Goal: Task Accomplishment & Management: Manage account settings

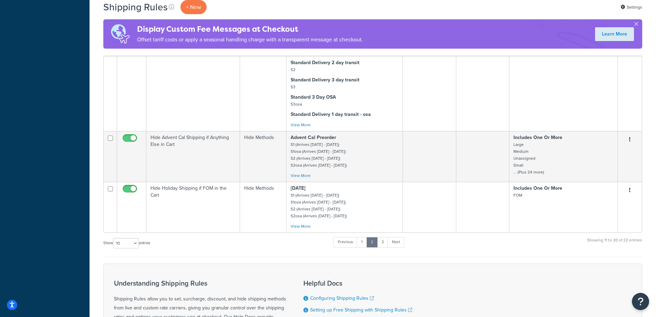
scroll to position [517, 0]
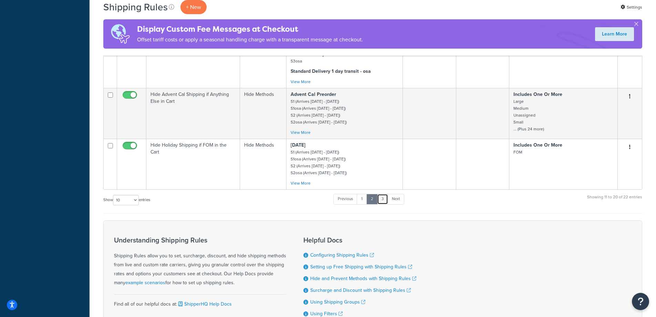
click at [384, 198] on link "3" at bounding box center [382, 199] width 11 height 10
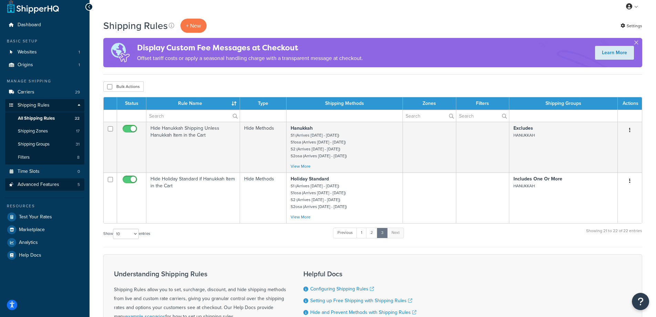
scroll to position [4, 0]
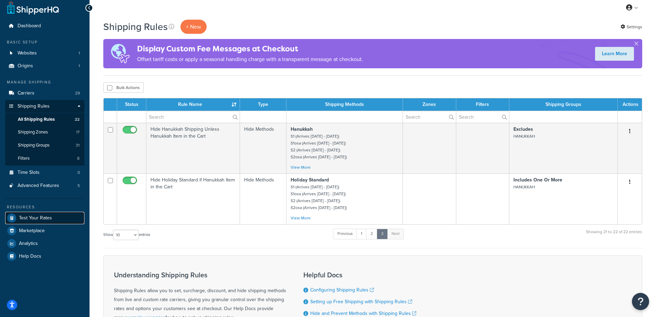
click at [43, 213] on link "Test Your Rates" at bounding box center [44, 218] width 79 height 12
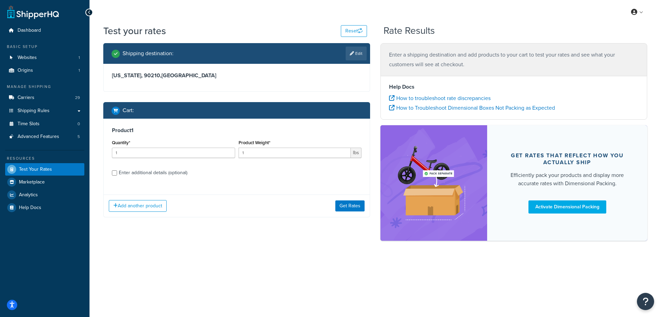
click at [179, 173] on div "Enter additional details (optional)" at bounding box center [153, 173] width 69 height 10
click at [117, 173] on input "Enter additional details (optional)" at bounding box center [114, 172] width 5 height 5
checkbox input "true"
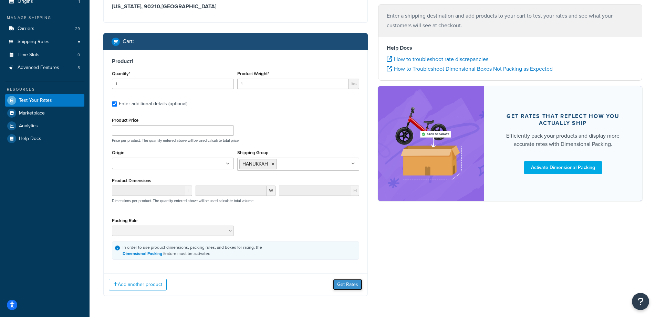
click at [342, 283] on button "Get Rates" at bounding box center [347, 284] width 29 height 11
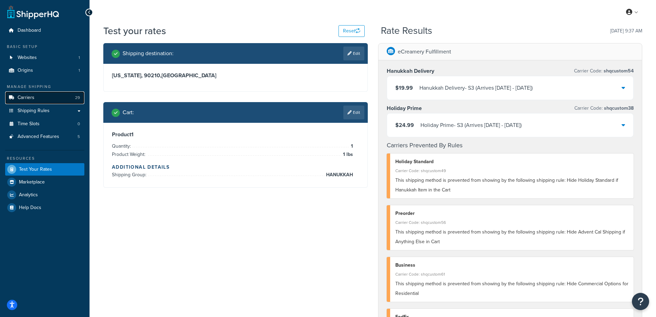
click at [51, 93] on link "Carriers 29" at bounding box center [44, 97] width 79 height 13
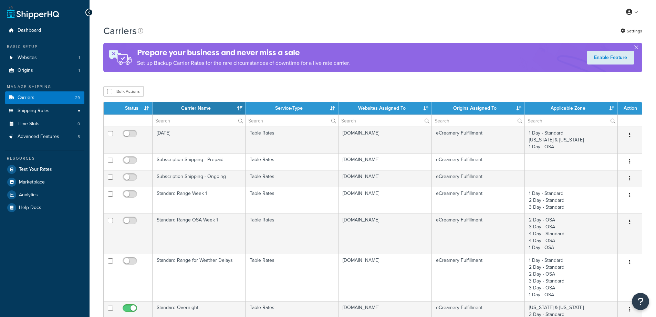
select select "15"
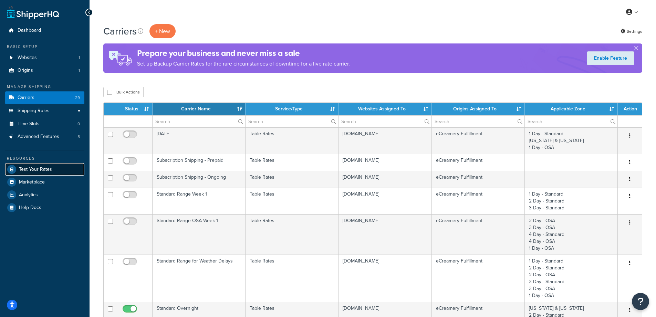
click at [54, 173] on link "Test Your Rates" at bounding box center [44, 169] width 79 height 12
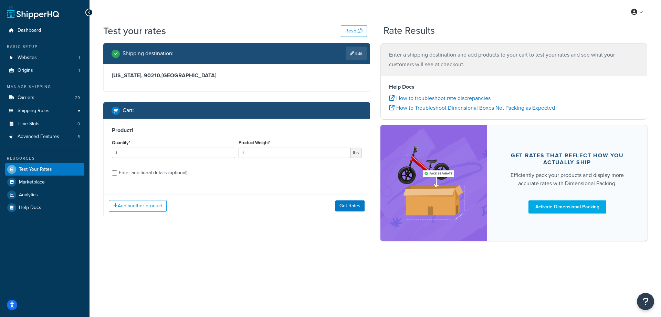
click at [178, 174] on div "Enter additional details (optional)" at bounding box center [153, 173] width 69 height 10
click at [117, 174] on input "Enter additional details (optional)" at bounding box center [114, 172] width 5 height 5
checkbox input "true"
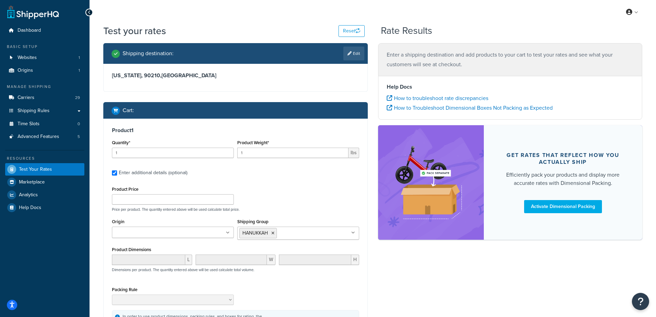
click at [298, 234] on input "Shipping Group" at bounding box center [309, 233] width 61 height 8
type input "pyp"
click at [308, 204] on div "Product Price Price per product. The quantity entered above will be used calcul…" at bounding box center [235, 197] width 251 height 27
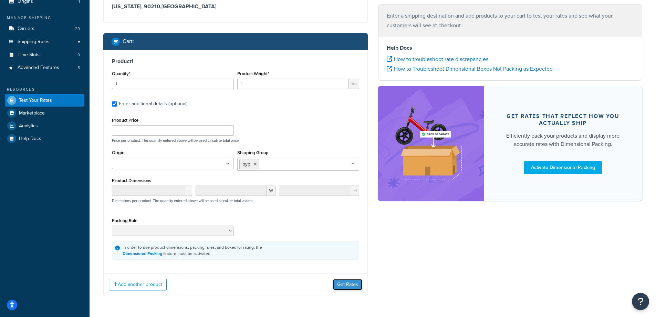
click at [350, 286] on button "Get Rates" at bounding box center [347, 284] width 29 height 11
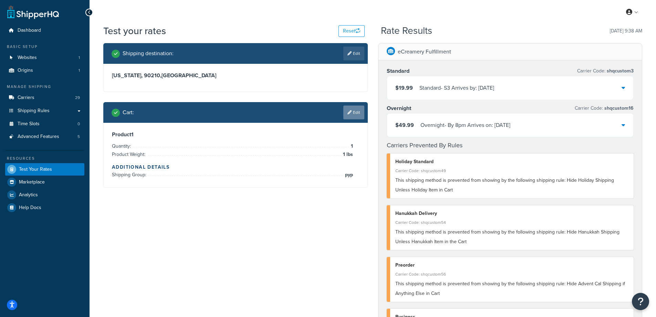
click at [359, 112] on link "Edit" at bounding box center [353, 112] width 21 height 14
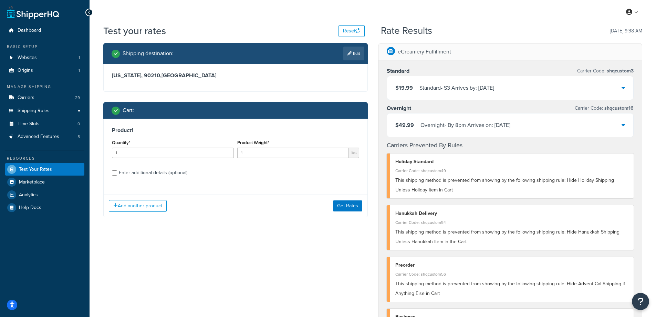
click at [164, 175] on div "Enter additional details (optional)" at bounding box center [153, 173] width 69 height 10
click at [117, 175] on input "Enter additional details (optional)" at bounding box center [114, 172] width 5 height 5
checkbox input "true"
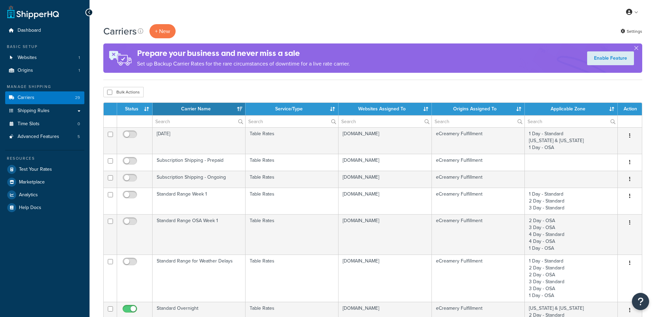
select select "15"
click at [58, 110] on link "Shipping Rules" at bounding box center [44, 110] width 79 height 13
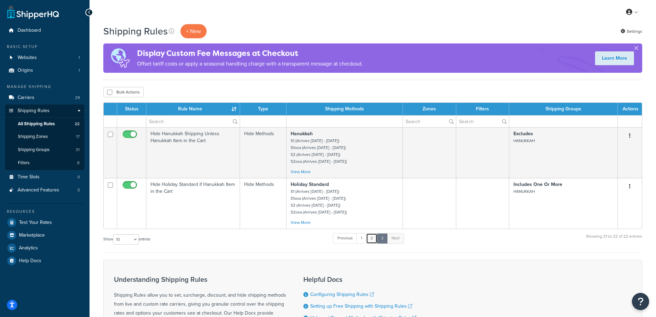
click at [373, 235] on link "2" at bounding box center [371, 238] width 11 height 10
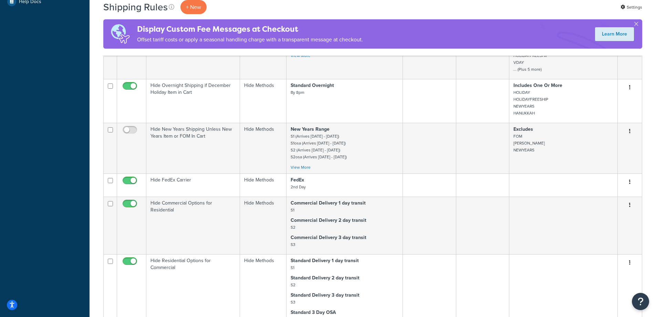
scroll to position [420, 0]
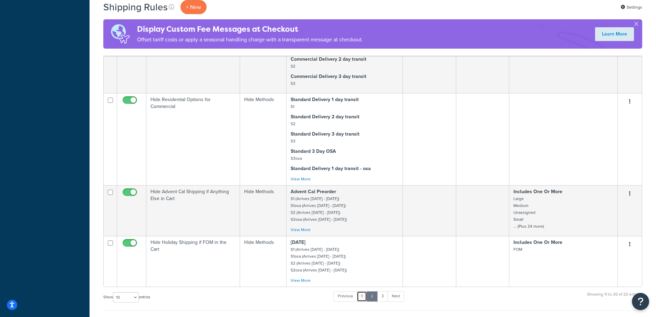
click at [365, 300] on link "1" at bounding box center [362, 296] width 10 height 10
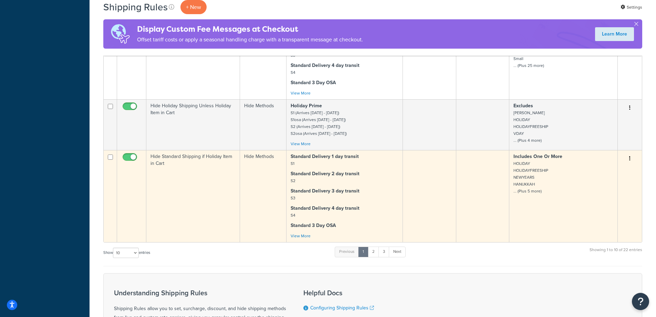
scroll to position [654, 0]
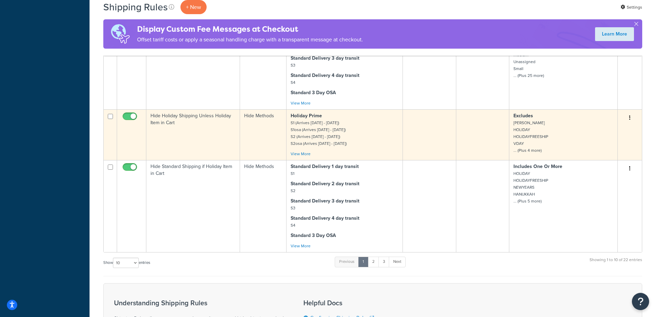
click at [202, 134] on td "Hide Holiday Shipping Unless Holiday Item in Cart" at bounding box center [193, 134] width 94 height 51
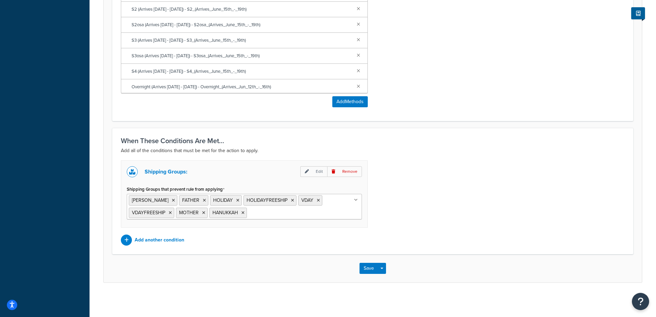
scroll to position [381, 0]
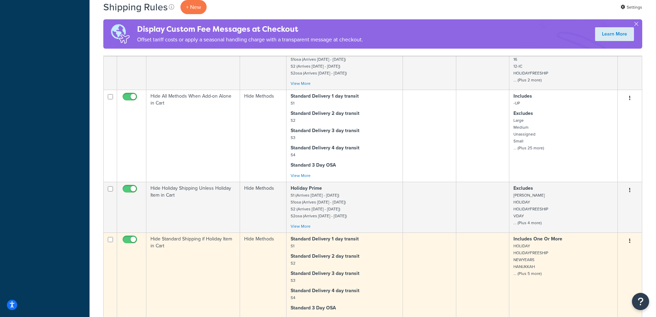
scroll to position [654, 0]
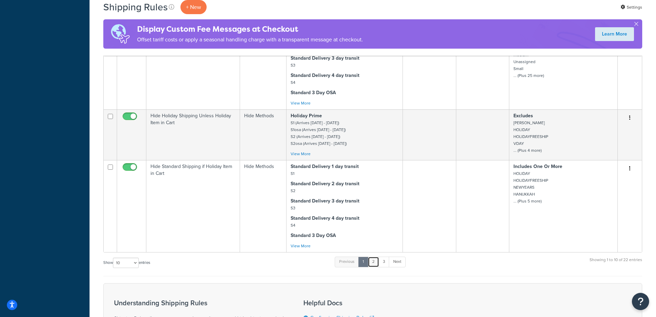
click at [374, 263] on link "2" at bounding box center [373, 261] width 11 height 10
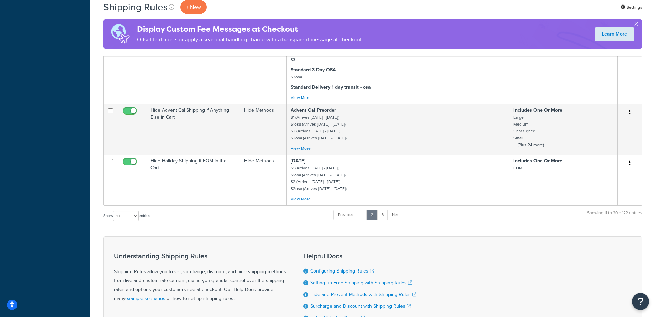
scroll to position [482, 0]
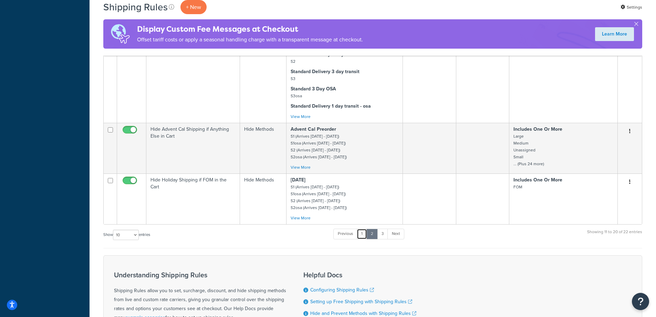
click at [365, 232] on link "1" at bounding box center [362, 233] width 10 height 10
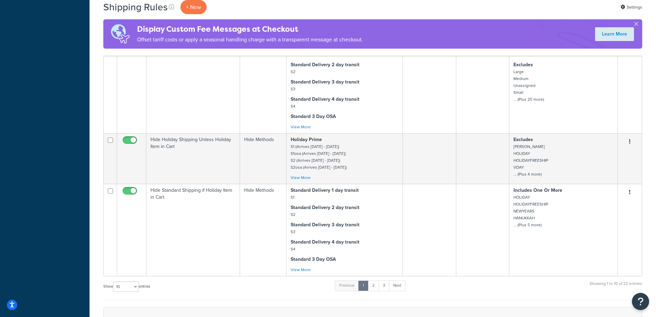
scroll to position [619, 0]
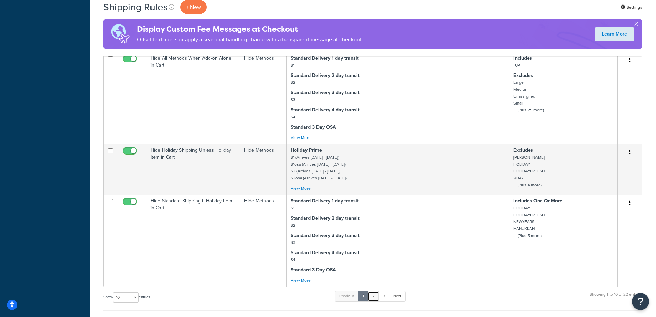
click at [374, 295] on link "2" at bounding box center [373, 296] width 11 height 10
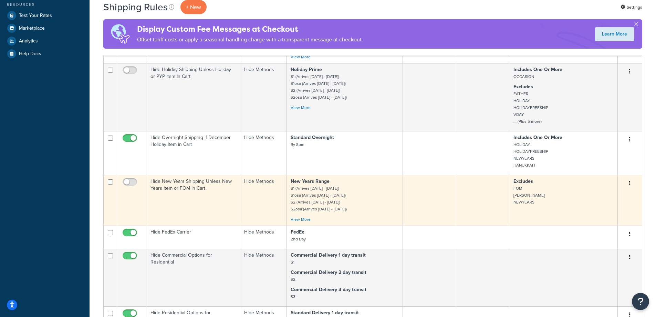
scroll to position [206, 0]
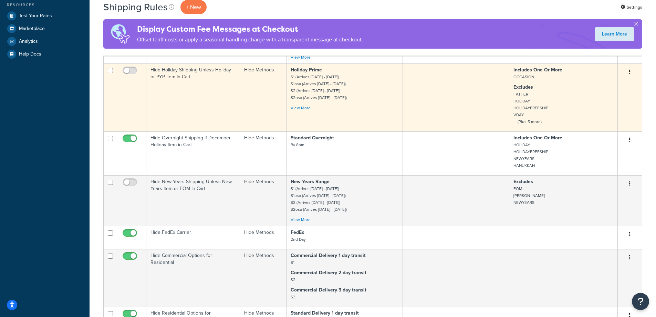
click at [220, 103] on td "Hide Holiday Shipping Unless Holiday or PYP Item In Cart" at bounding box center [193, 97] width 94 height 68
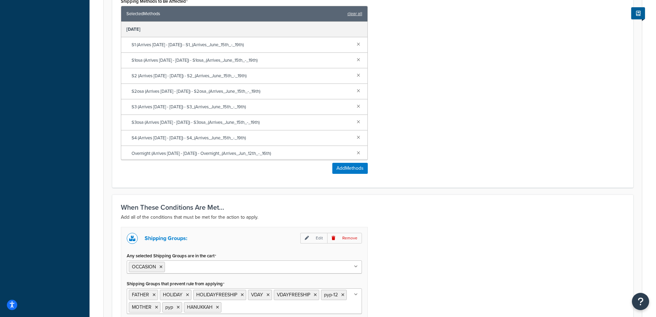
scroll to position [409, 0]
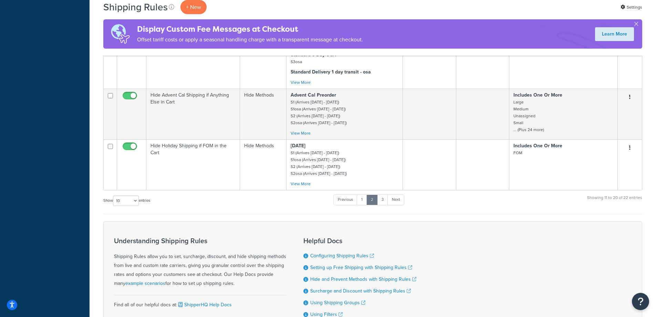
scroll to position [585, 0]
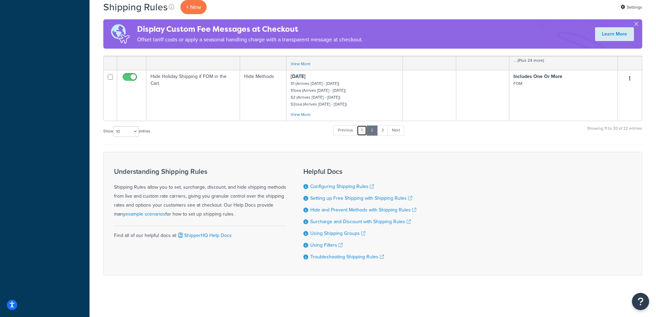
click at [364, 132] on link "1" at bounding box center [362, 130] width 10 height 10
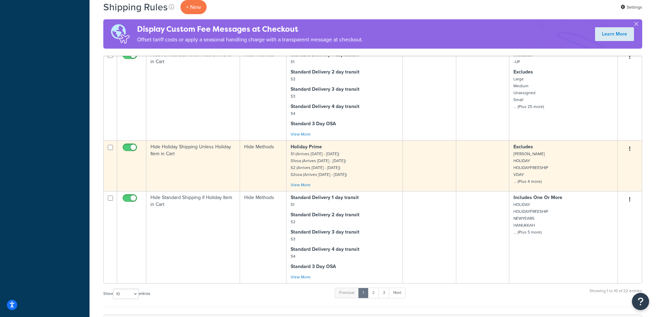
scroll to position [619, 0]
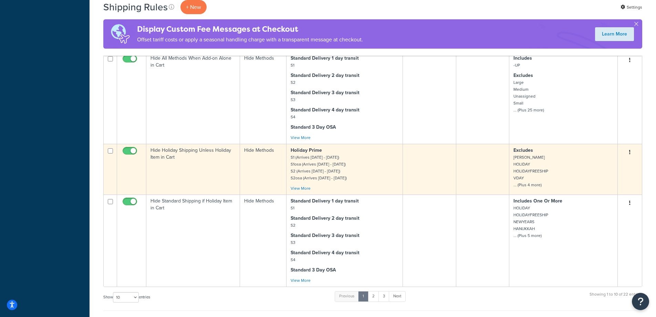
click at [205, 174] on td "Hide Holiday Shipping Unless Holiday Item in Cart" at bounding box center [193, 169] width 94 height 51
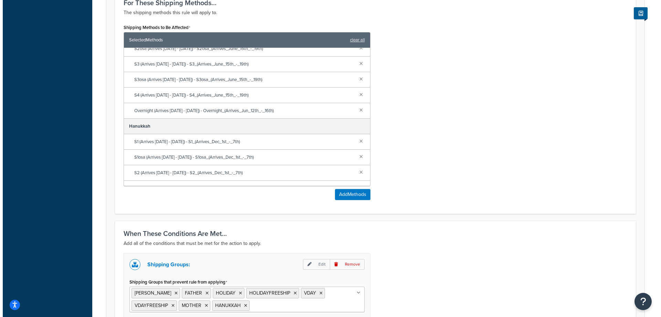
scroll to position [379, 0]
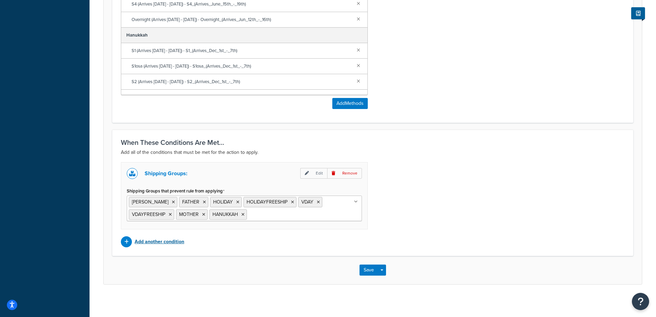
click at [171, 244] on p "Add another condition" at bounding box center [160, 242] width 50 height 10
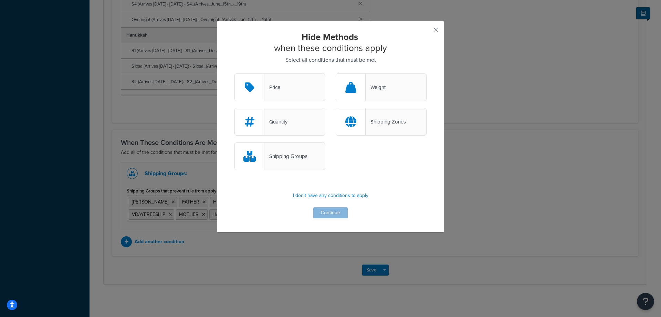
click at [289, 158] on div "Shipping Groups" at bounding box center [286, 156] width 43 height 10
click at [0, 0] on input "Shipping Groups" at bounding box center [0, 0] width 0 height 0
click at [321, 207] on button "Continue" at bounding box center [331, 212] width 34 height 11
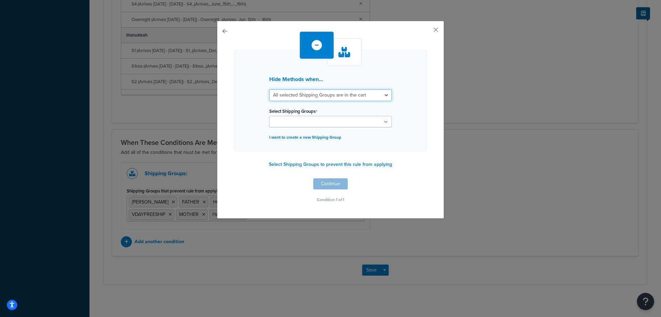
click at [307, 96] on select "All selected Shipping Groups are in the cart Any selected Shipping Groups are i…" at bounding box center [330, 95] width 123 height 12
select select "any"
click at [269, 89] on select "All selected Shipping Groups are in the cart Any selected Shipping Groups are i…" at bounding box center [330, 95] width 123 height 12
click at [285, 120] on input "Select Shipping Groups" at bounding box center [301, 122] width 61 height 8
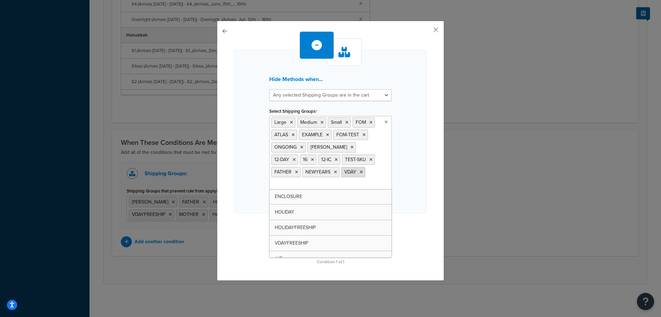
click at [360, 173] on icon at bounding box center [361, 172] width 3 height 4
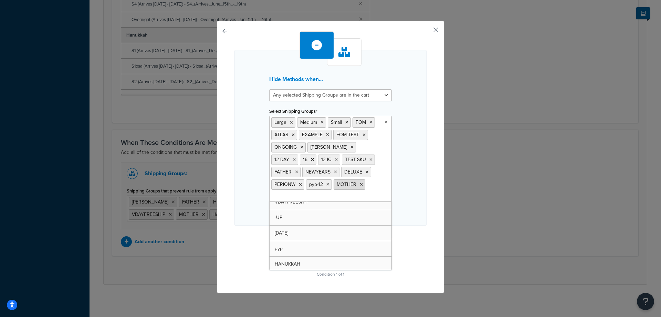
click at [360, 185] on icon at bounding box center [361, 184] width 3 height 4
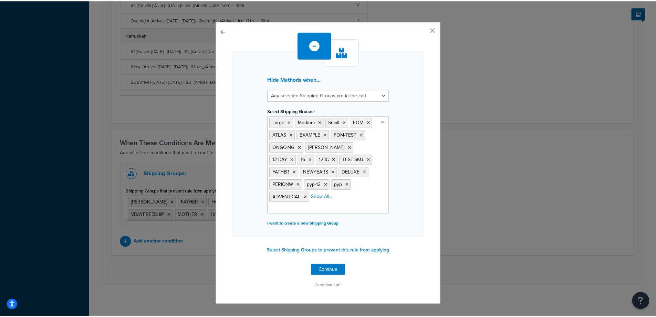
scroll to position [0, 0]
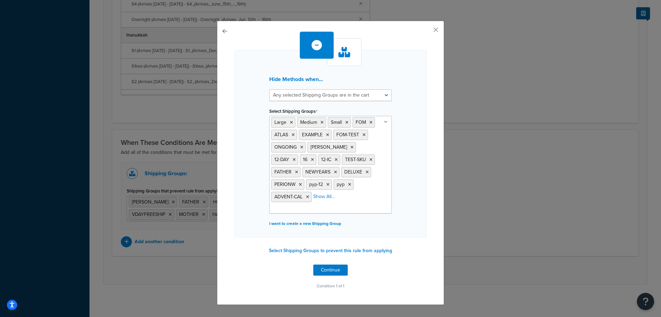
click at [423, 203] on div "Hide Methods when... All selected Shipping Groups are in the cart Any selected …" at bounding box center [331, 143] width 192 height 187
click at [329, 267] on button "Continue" at bounding box center [331, 269] width 34 height 11
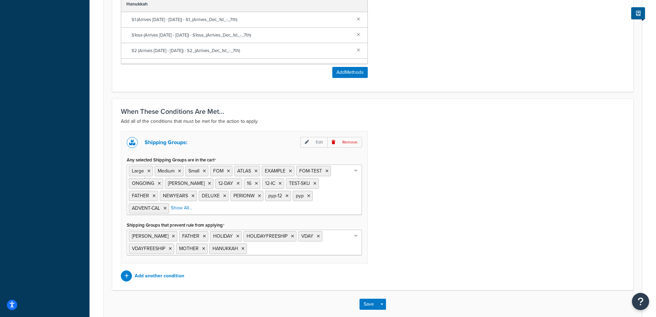
scroll to position [413, 0]
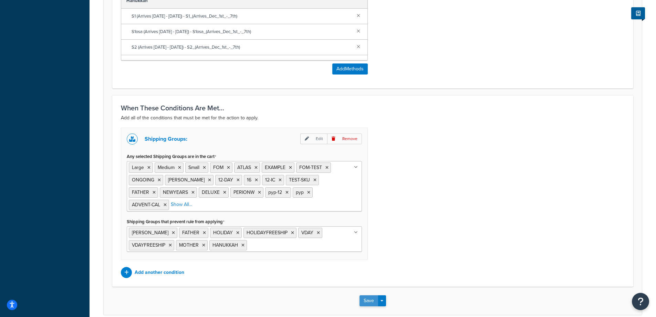
click at [369, 298] on button "Save" at bounding box center [369, 300] width 19 height 11
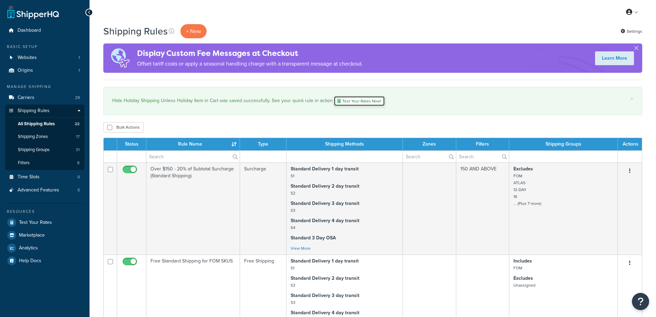
click at [364, 102] on link "Test Your Rates Now!" at bounding box center [359, 101] width 51 height 10
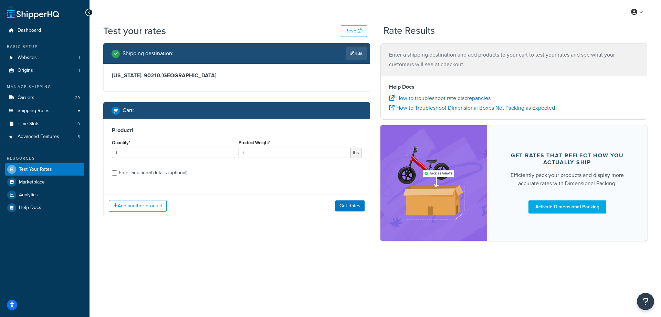
click at [163, 172] on div "Enter additional details (optional)" at bounding box center [153, 173] width 69 height 10
click at [117, 172] on input "Enter additional details (optional)" at bounding box center [114, 172] width 5 height 5
checkbox input "true"
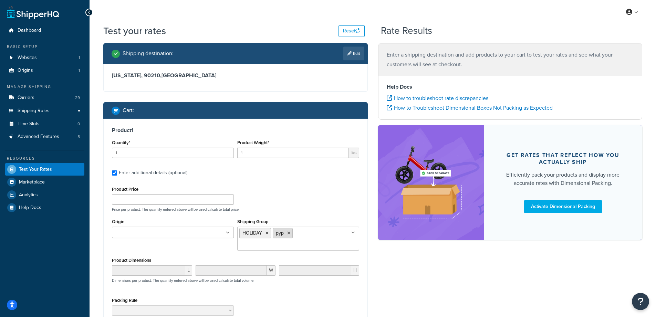
click at [290, 233] on icon at bounding box center [288, 233] width 3 height 4
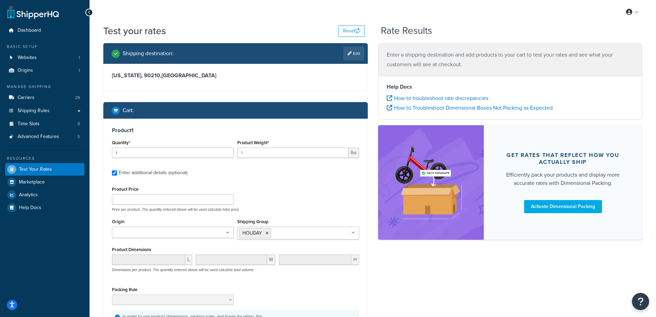
click at [324, 188] on div "Product Price Price per product. The quantity entered above will be used calcul…" at bounding box center [235, 197] width 251 height 27
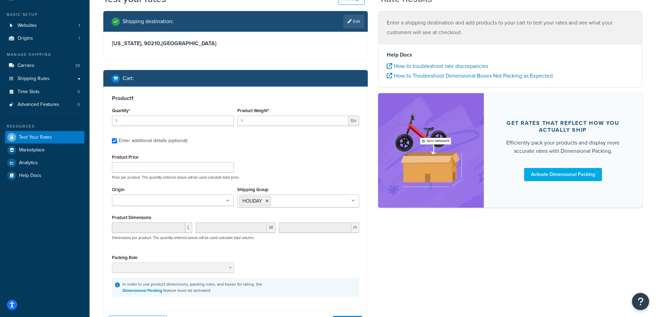
scroll to position [69, 0]
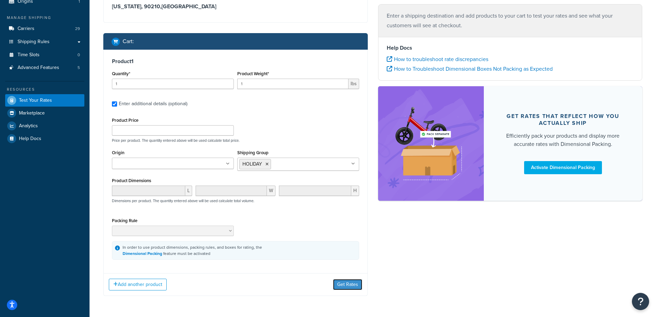
drag, startPoint x: 342, startPoint y: 285, endPoint x: 342, endPoint y: 257, distance: 27.9
click at [342, 285] on button "Get Rates" at bounding box center [347, 284] width 29 height 11
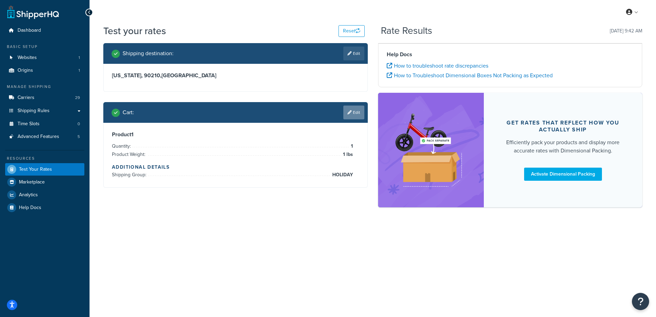
scroll to position [0, 0]
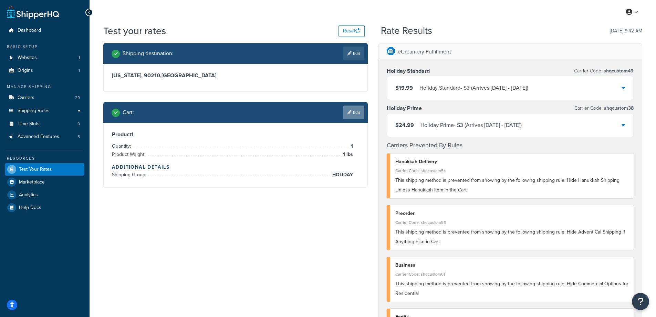
click at [350, 114] on icon at bounding box center [350, 112] width 4 height 4
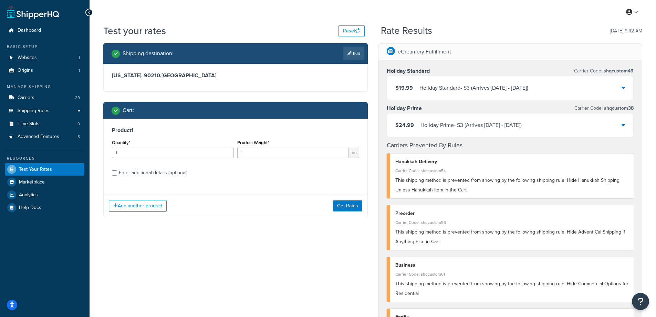
click at [161, 171] on div "Enter additional details (optional)" at bounding box center [153, 173] width 69 height 10
click at [117, 171] on input "Enter additional details (optional)" at bounding box center [114, 172] width 5 height 5
checkbox input "true"
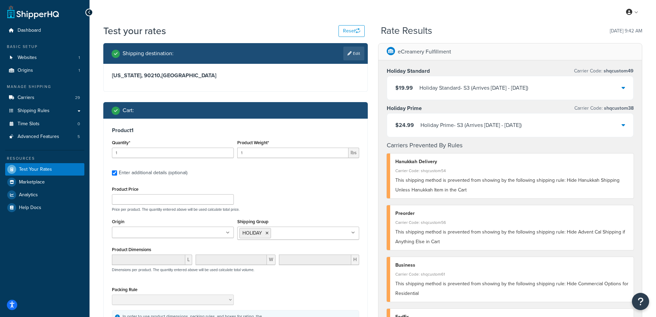
click at [285, 235] on input "Shipping Group" at bounding box center [303, 233] width 61 height 8
type input "py"
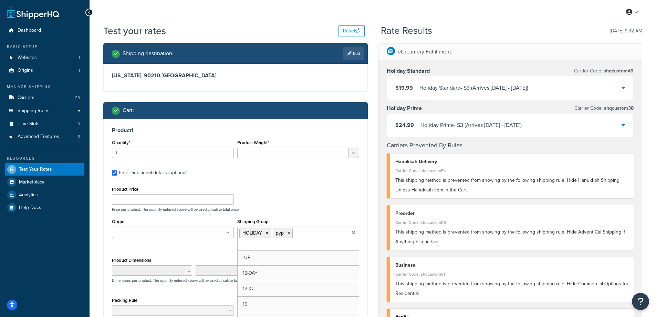
click at [320, 201] on div "Product Price Price per product. The quantity entered above will be used calcul…" at bounding box center [235, 197] width 251 height 27
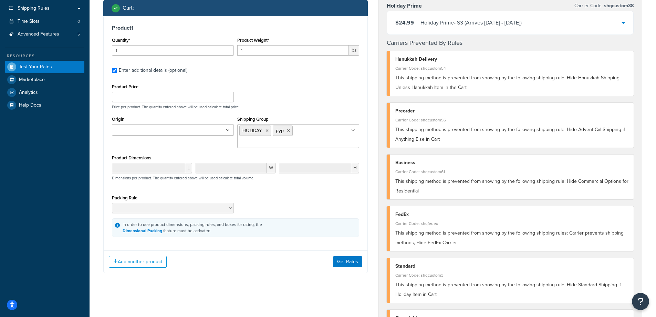
scroll to position [172, 0]
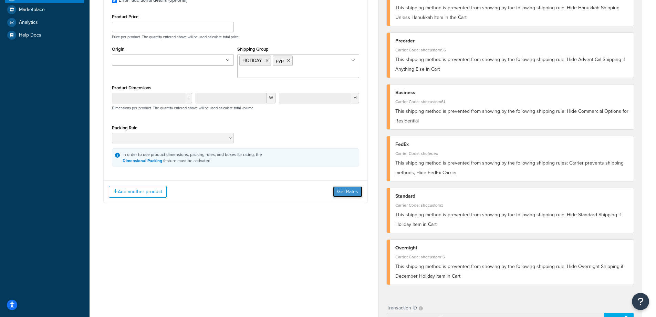
click at [357, 191] on button "Get Rates" at bounding box center [347, 191] width 29 height 11
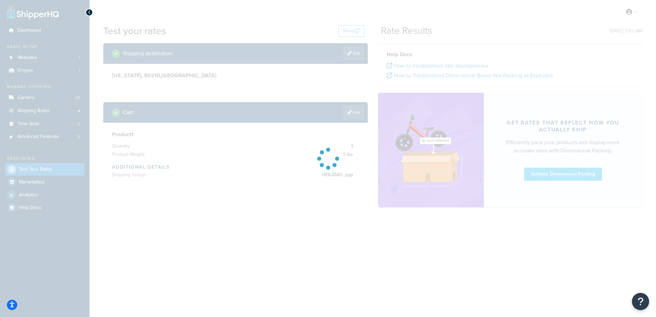
scroll to position [0, 0]
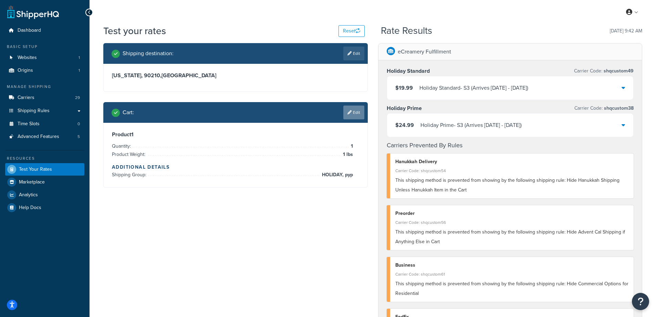
click at [354, 115] on link "Edit" at bounding box center [353, 112] width 21 height 14
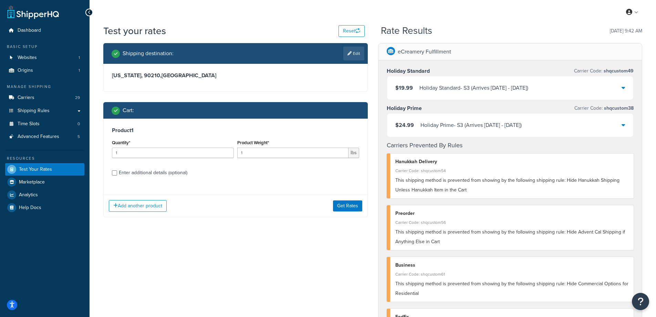
click at [129, 172] on div "Enter additional details (optional)" at bounding box center [153, 173] width 69 height 10
click at [117, 172] on input "Enter additional details (optional)" at bounding box center [114, 172] width 5 height 5
checkbox input "true"
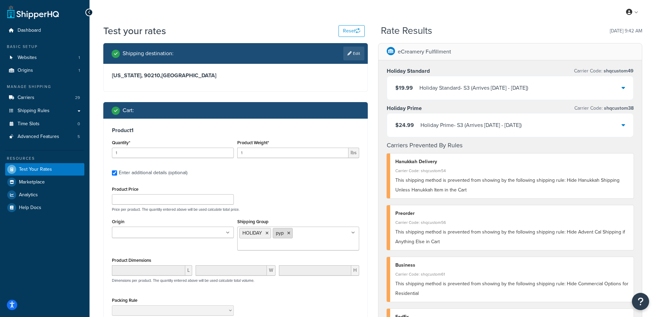
click at [290, 234] on icon at bounding box center [288, 233] width 3 height 4
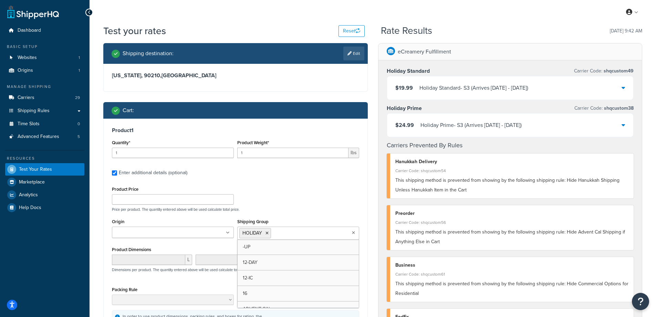
click at [293, 232] on input "Shipping Group" at bounding box center [303, 233] width 61 height 8
type input "occa"
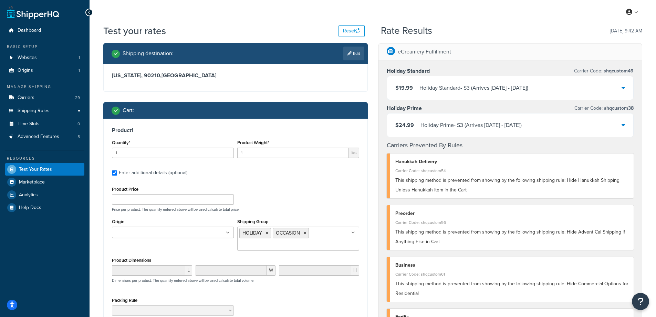
click at [307, 198] on div "Product Price Price per product. The quantity entered above will be used calcul…" at bounding box center [235, 197] width 251 height 27
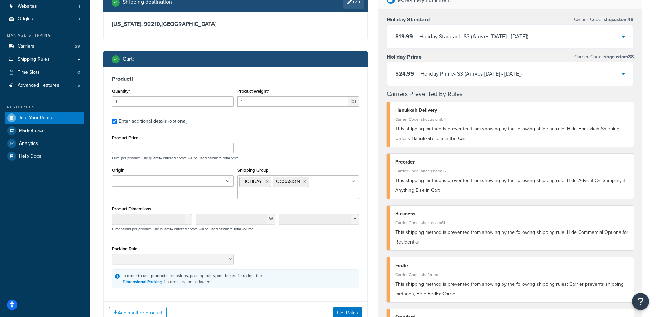
scroll to position [138, 0]
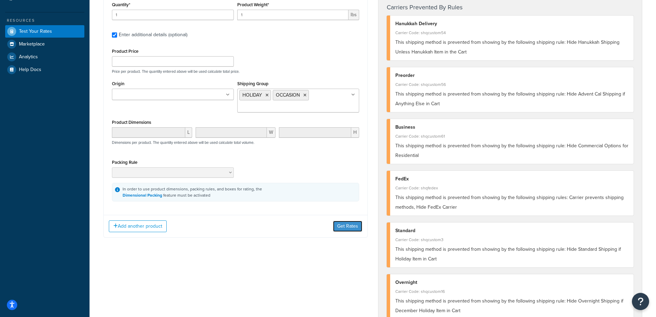
click at [344, 228] on button "Get Rates" at bounding box center [347, 225] width 29 height 11
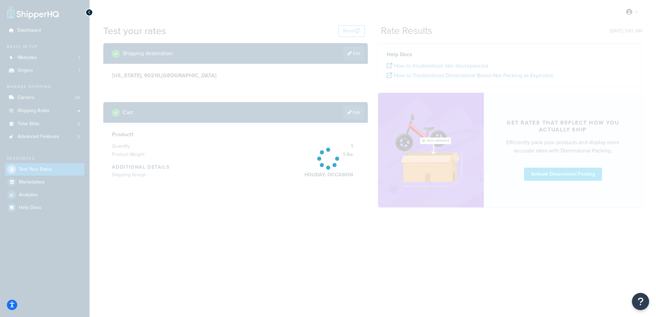
scroll to position [0, 0]
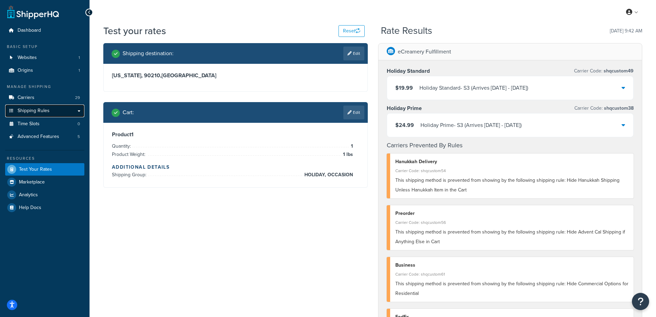
click at [36, 112] on span "Shipping Rules" at bounding box center [34, 111] width 32 height 6
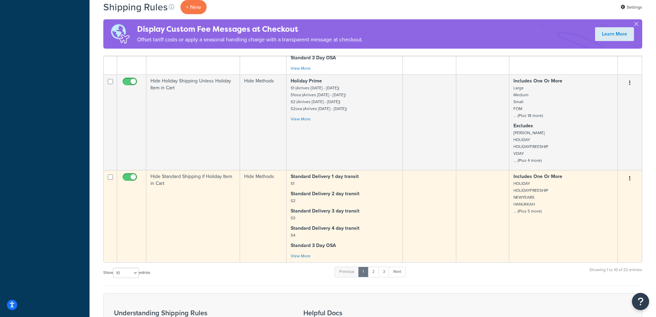
scroll to position [689, 0]
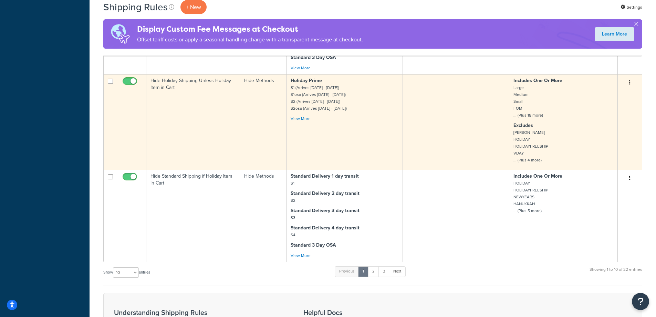
click at [223, 137] on td "Hide Holiday Shipping Unless Holiday Item in Cart" at bounding box center [193, 121] width 94 height 95
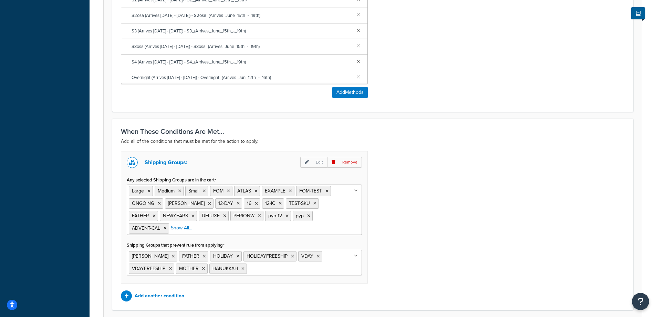
scroll to position [413, 0]
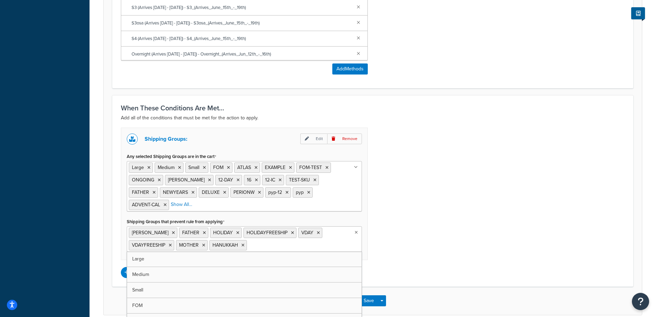
click at [268, 244] on input "Shipping Groups that prevent rule from applying" at bounding box center [279, 245] width 61 height 8
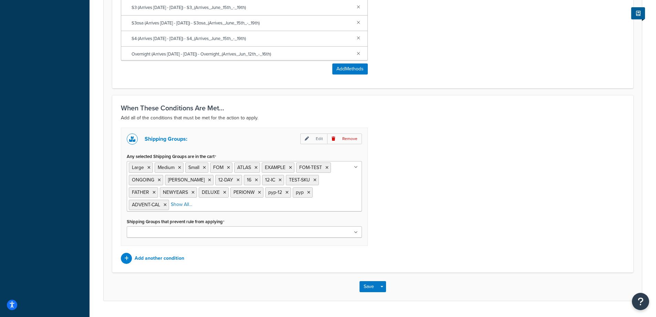
click at [430, 206] on div "Shipping Groups: Edit Remove Any selected Shipping Groups are in the cart Large…" at bounding box center [373, 195] width 514 height 136
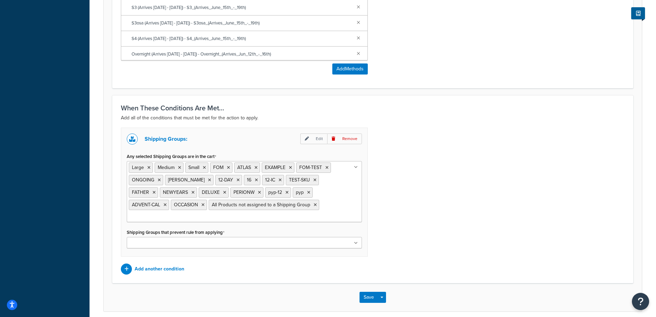
drag, startPoint x: 341, startPoint y: 191, endPoint x: 347, endPoint y: 189, distance: 6.4
click at [190, 213] on input "Any selected Shipping Groups are in the cart" at bounding box center [159, 217] width 61 height 8
click at [411, 217] on div "Shipping Groups: Edit Remove Any selected Shipping Groups are in the cart Large…" at bounding box center [373, 200] width 514 height 147
click at [374, 291] on button "Save" at bounding box center [369, 296] width 19 height 11
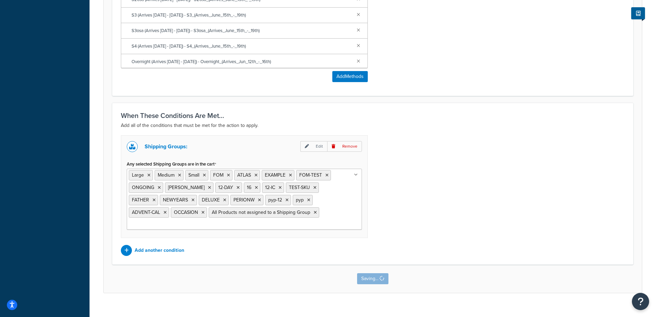
scroll to position [0, 0]
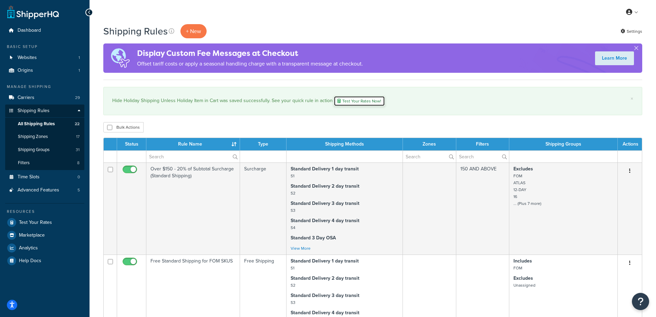
click at [357, 101] on link "Test Your Rates Now!" at bounding box center [359, 101] width 51 height 10
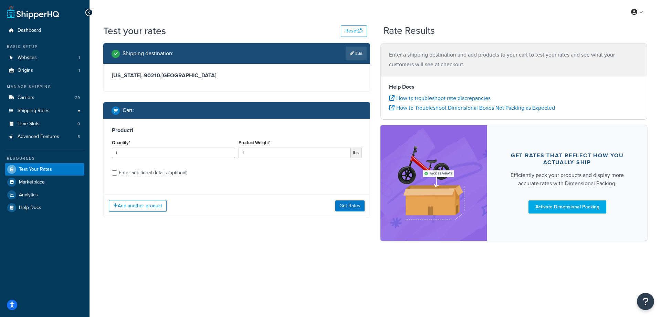
click at [137, 173] on div "Enter additional details (optional)" at bounding box center [153, 173] width 69 height 10
click at [117, 173] on input "Enter additional details (optional)" at bounding box center [114, 172] width 5 height 5
checkbox input "true"
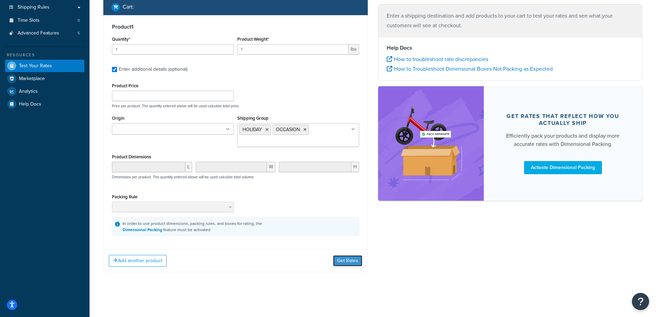
click at [342, 264] on button "Get Rates" at bounding box center [347, 260] width 29 height 11
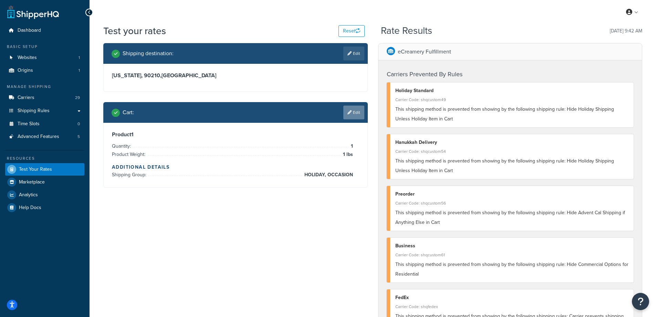
click at [350, 110] on icon at bounding box center [350, 112] width 4 height 4
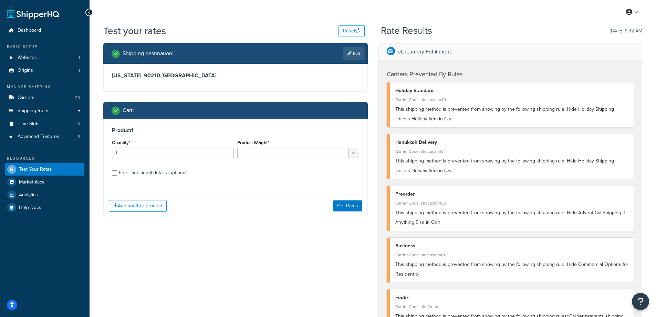
click at [160, 171] on div "Enter additional details (optional)" at bounding box center [153, 173] width 69 height 10
click at [117, 171] on input "Enter additional details (optional)" at bounding box center [114, 172] width 5 height 5
checkbox input "true"
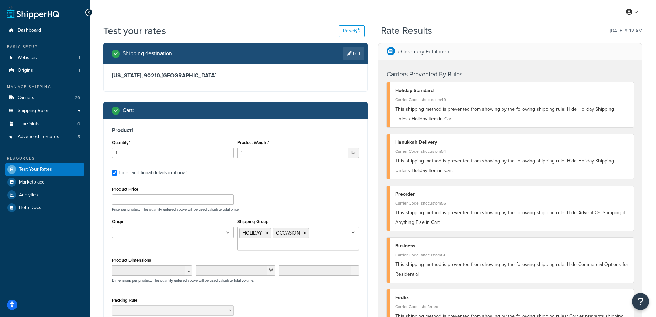
click at [305, 232] on icon at bounding box center [305, 233] width 3 height 4
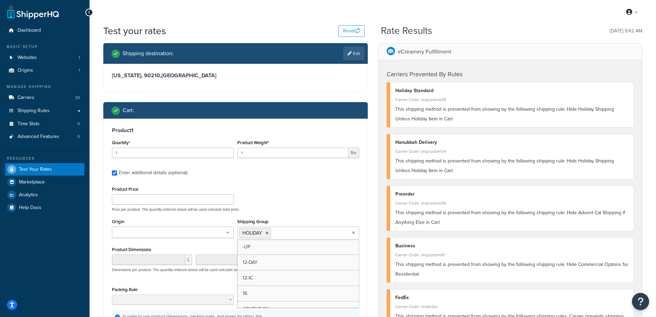
click at [304, 233] on input "Shipping Group" at bounding box center [303, 233] width 61 height 8
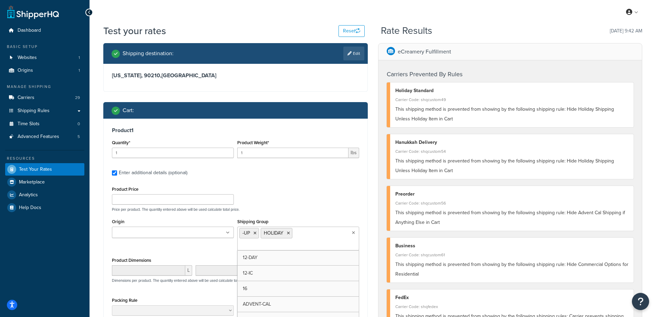
drag, startPoint x: 284, startPoint y: 246, endPoint x: 313, endPoint y: 203, distance: 52.4
click at [313, 202] on div "Product Price Price per product. The quantity entered above will be used calcul…" at bounding box center [235, 197] width 251 height 27
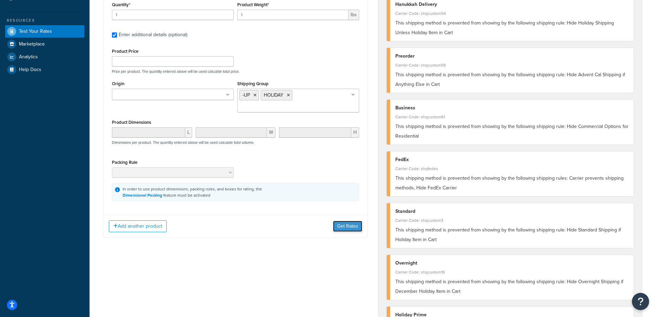
click at [345, 227] on button "Get Rates" at bounding box center [347, 225] width 29 height 11
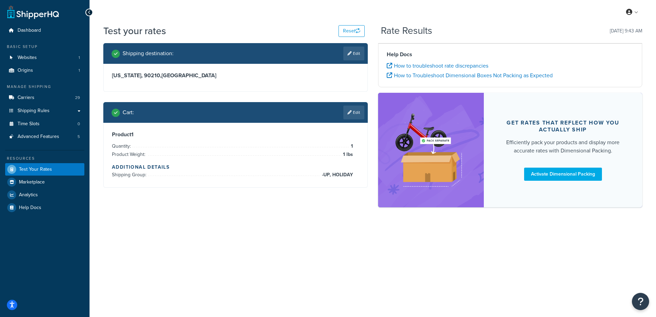
scroll to position [0, 0]
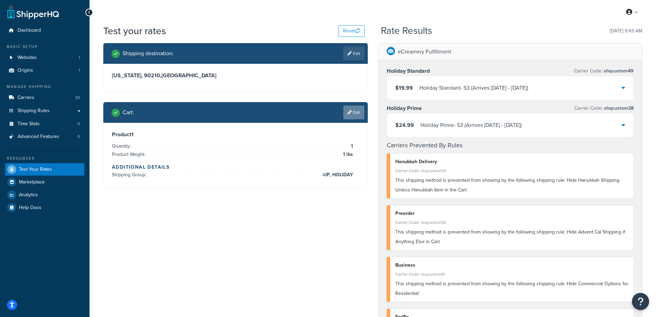
click at [356, 113] on link "Edit" at bounding box center [353, 112] width 21 height 14
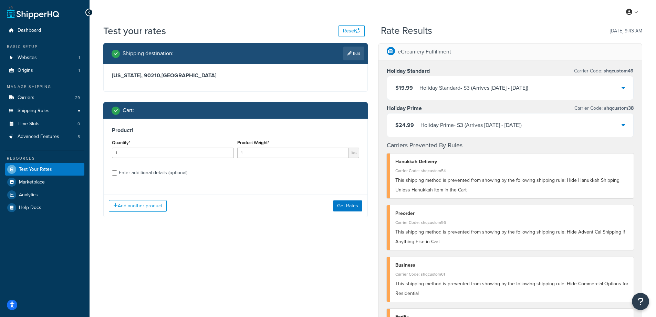
click at [161, 173] on div "Enter additional details (optional)" at bounding box center [153, 173] width 69 height 10
click at [117, 173] on input "Enter additional details (optional)" at bounding box center [114, 172] width 5 height 5
checkbox input "true"
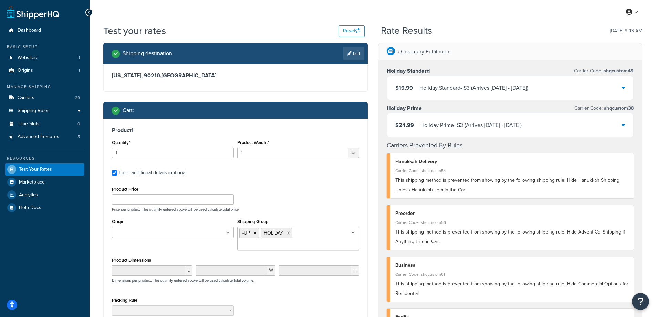
drag, startPoint x: 255, startPoint y: 232, endPoint x: 276, endPoint y: 232, distance: 21.0
click at [256, 232] on icon at bounding box center [255, 233] width 3 height 4
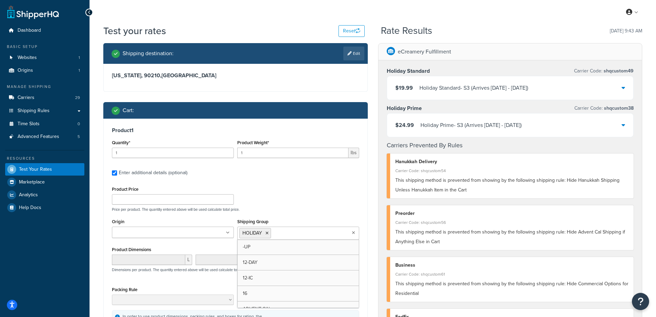
click at [295, 230] on input "Shipping Group" at bounding box center [303, 233] width 61 height 8
type input "e"
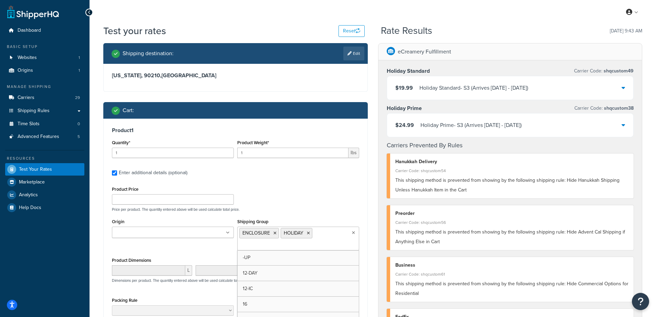
click at [318, 180] on div "Product 1 Quantity* 1 Product Weight* 1 lbs Enter additional details (optional)…" at bounding box center [236, 233] width 264 height 229
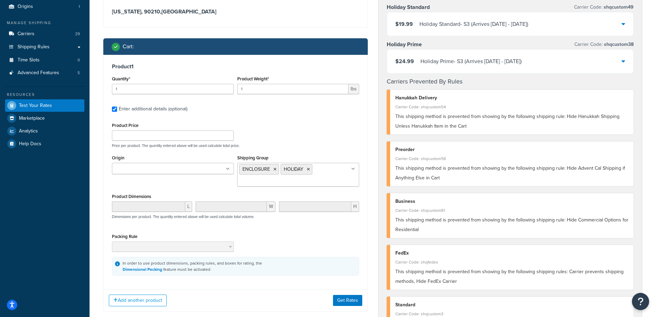
scroll to position [69, 0]
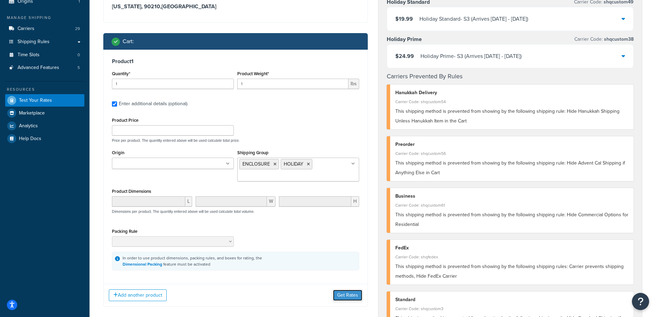
click at [340, 295] on button "Get Rates" at bounding box center [347, 294] width 29 height 11
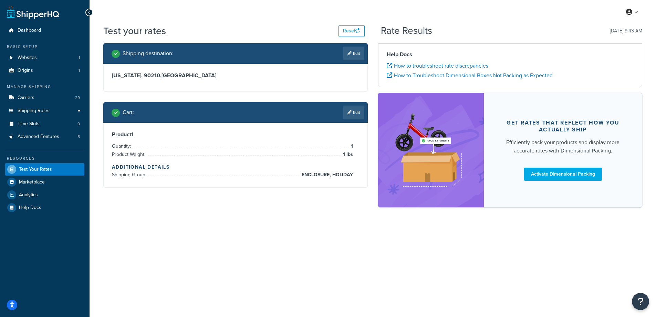
scroll to position [0, 0]
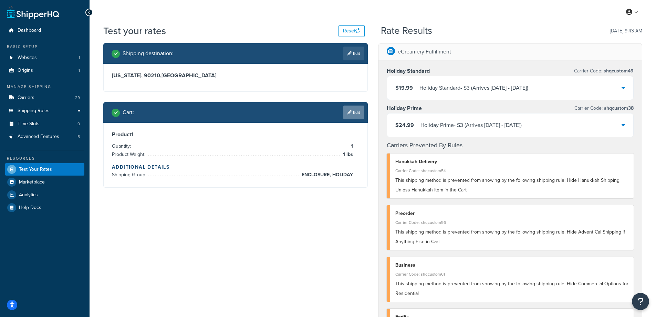
click at [353, 111] on link "Edit" at bounding box center [353, 112] width 21 height 14
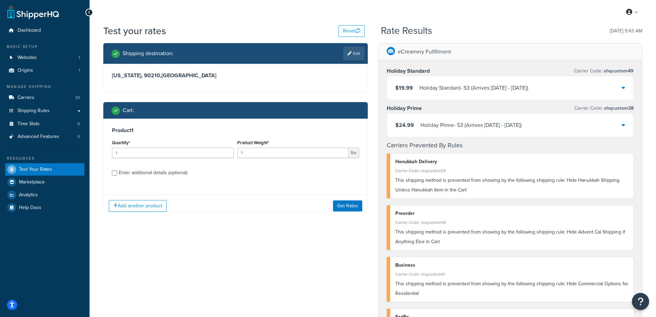
click at [143, 174] on div "Enter additional details (optional)" at bounding box center [153, 173] width 69 height 10
click at [117, 174] on input "Enter additional details (optional)" at bounding box center [114, 172] width 5 height 5
checkbox input "true"
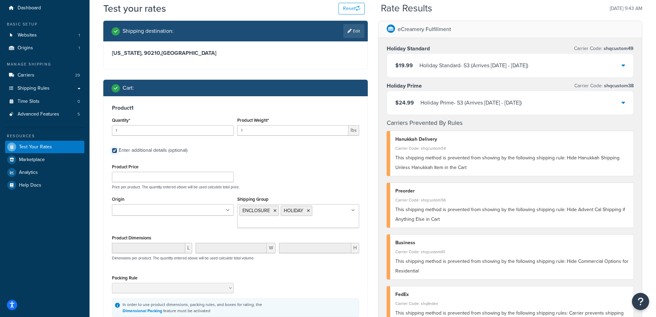
scroll to position [34, 0]
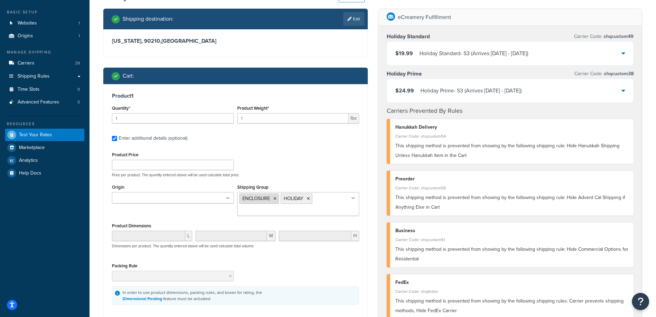
click at [274, 198] on icon at bounding box center [275, 198] width 3 height 4
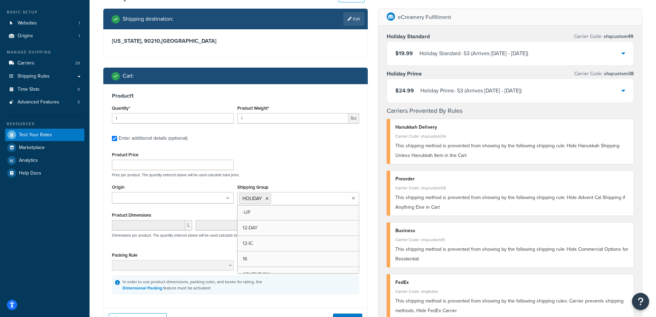
click at [295, 197] on input "Shipping Group" at bounding box center [303, 198] width 61 height 8
type input "pyp"
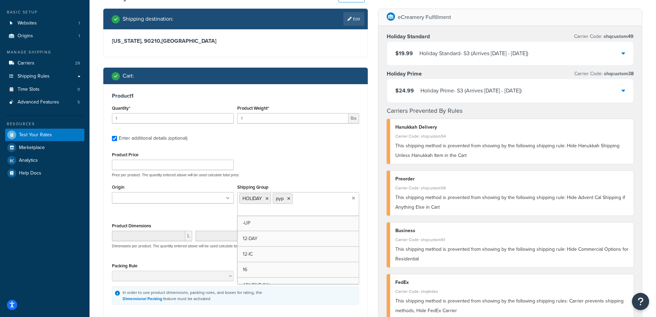
click at [320, 166] on div "Product Price Price per product. The quantity entered above will be used calcul…" at bounding box center [235, 163] width 251 height 27
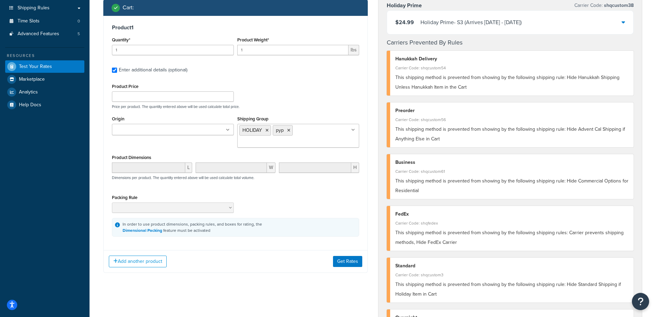
scroll to position [103, 0]
click at [342, 262] on button "Get Rates" at bounding box center [347, 260] width 29 height 11
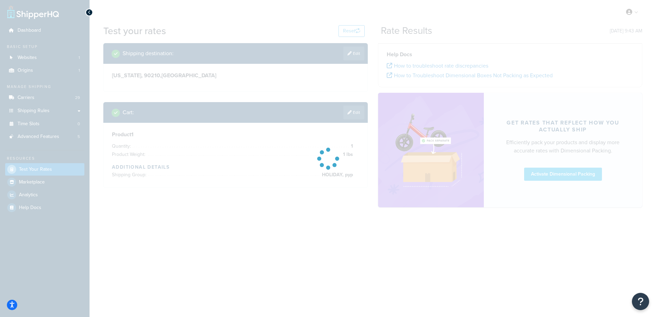
scroll to position [0, 0]
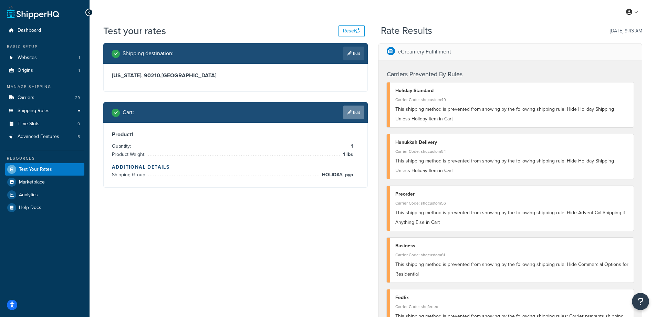
click at [359, 113] on link "Edit" at bounding box center [353, 112] width 21 height 14
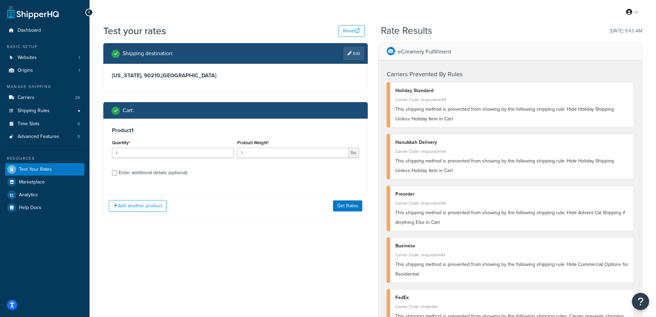
click at [175, 173] on div "Enter additional details (optional)" at bounding box center [153, 173] width 69 height 10
click at [117, 173] on input "Enter additional details (optional)" at bounding box center [114, 172] width 5 height 5
checkbox input "true"
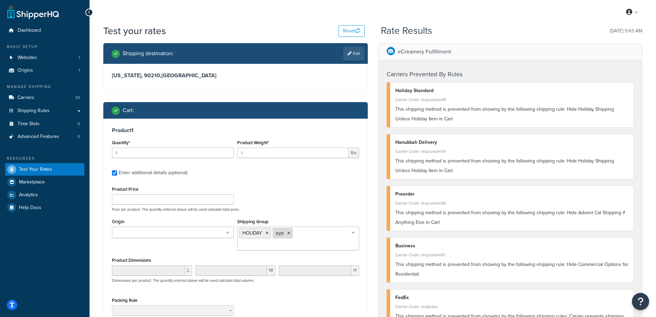
click at [290, 233] on icon at bounding box center [288, 233] width 3 height 4
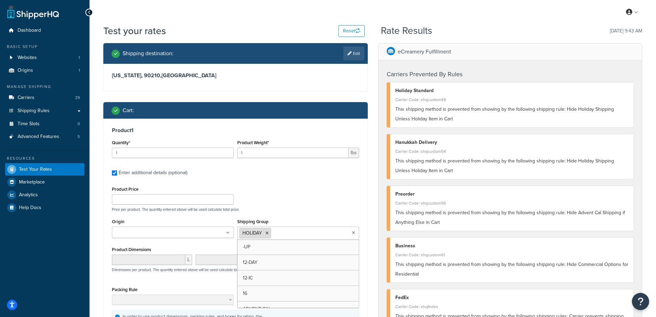
click at [268, 232] on icon at bounding box center [267, 233] width 3 height 4
click at [271, 231] on input "Shipping Group" at bounding box center [269, 233] width 61 height 8
type input "holi"
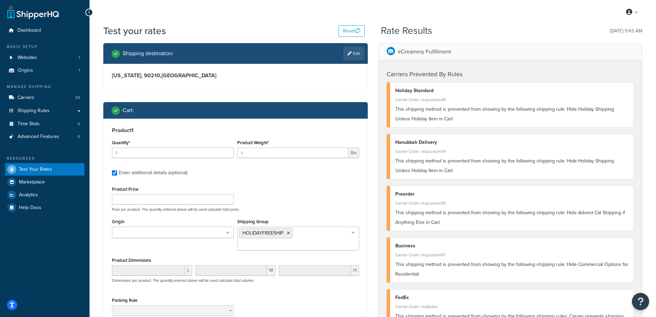
drag, startPoint x: 317, startPoint y: 188, endPoint x: 321, endPoint y: 207, distance: 19.4
click at [317, 187] on div "Product Price Price per product. The quantity entered above will be used calcul…" at bounding box center [235, 197] width 251 height 27
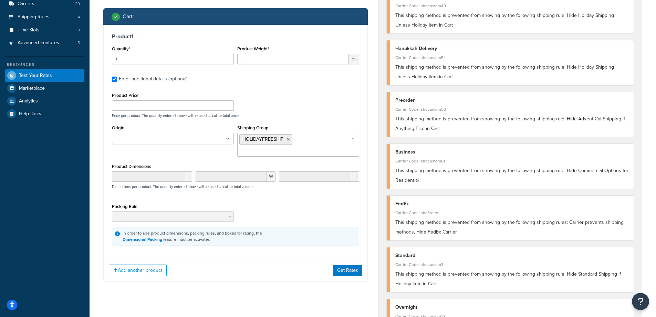
scroll to position [103, 0]
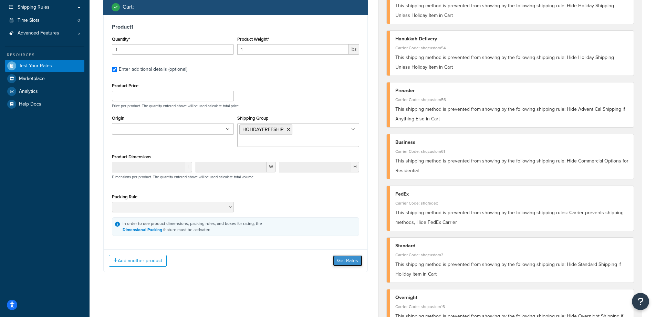
click at [339, 264] on button "Get Rates" at bounding box center [347, 260] width 29 height 11
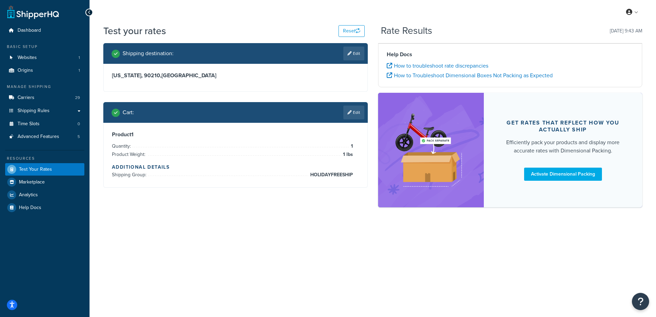
scroll to position [0, 0]
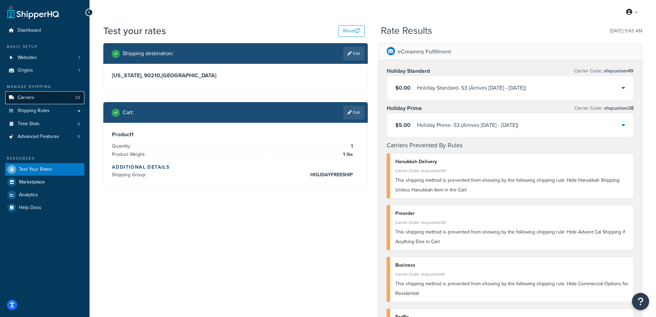
click at [37, 101] on link "Carriers 29" at bounding box center [44, 97] width 79 height 13
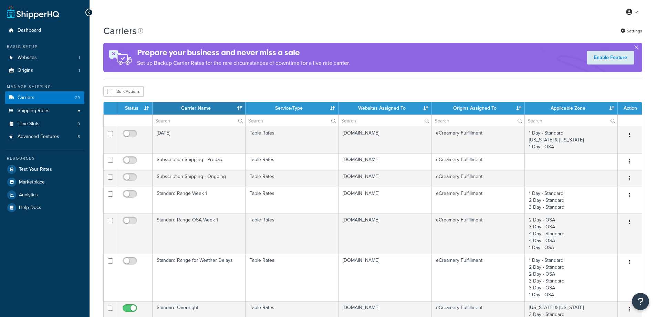
select select "15"
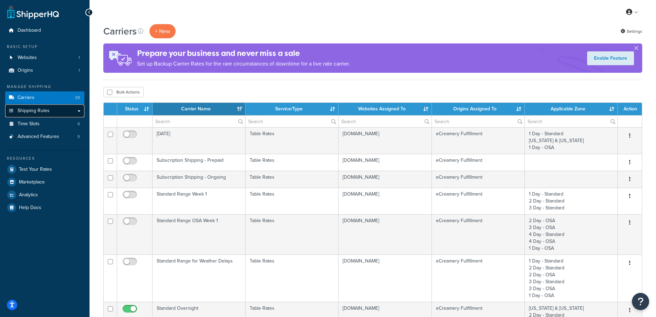
click at [53, 113] on link "Shipping Rules" at bounding box center [44, 110] width 79 height 13
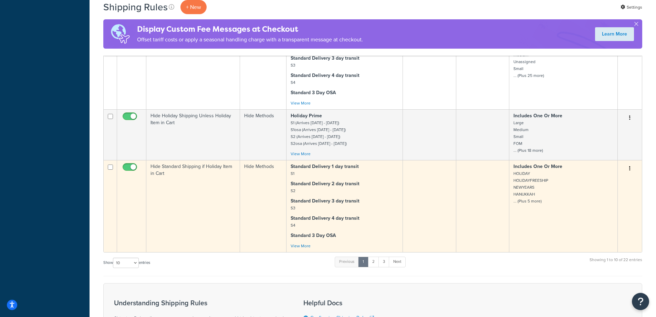
scroll to position [655, 0]
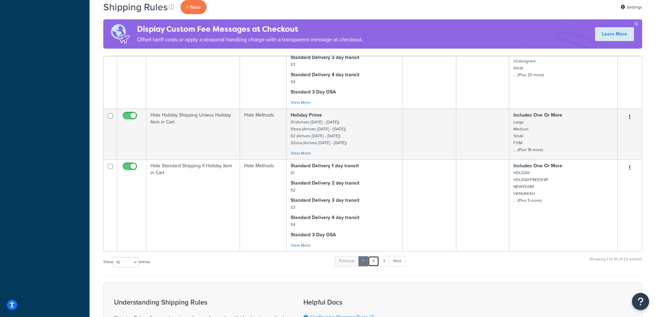
click at [376, 260] on link "2" at bounding box center [373, 261] width 11 height 10
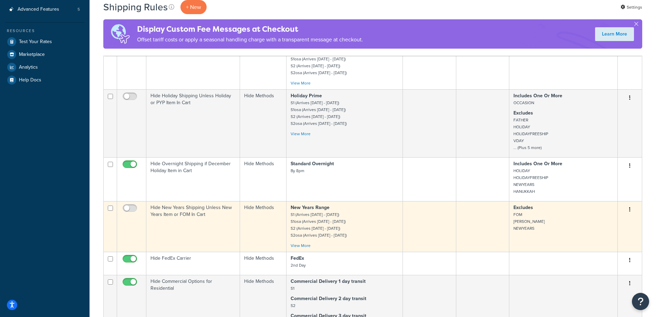
scroll to position [172, 0]
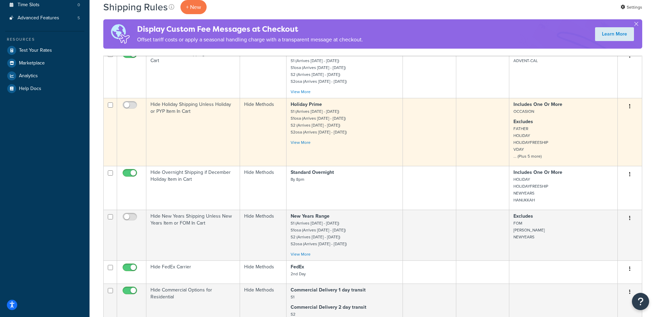
click at [169, 121] on td "Hide Holiday Shipping Unless Holiday or PYP Item In Cart" at bounding box center [193, 132] width 94 height 68
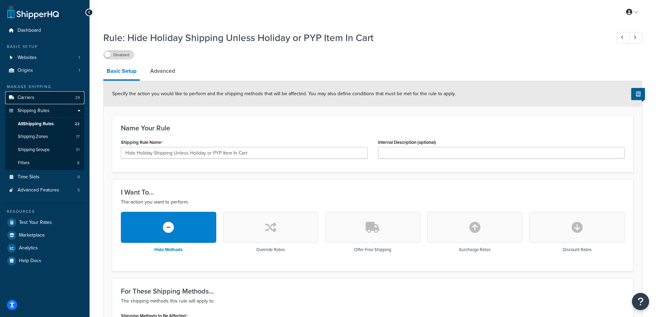
click at [23, 100] on span "Carriers" at bounding box center [26, 98] width 17 height 6
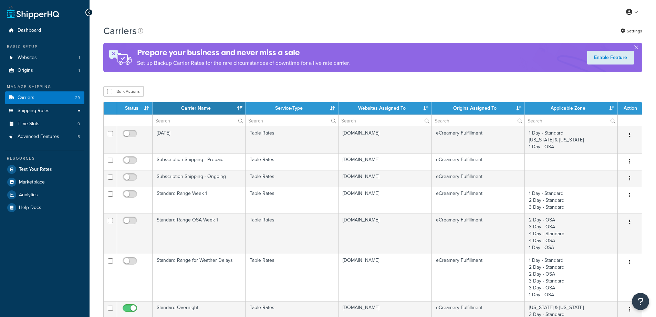
select select "15"
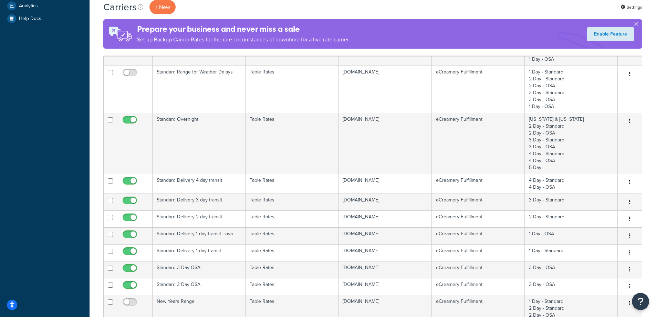
scroll to position [276, 0]
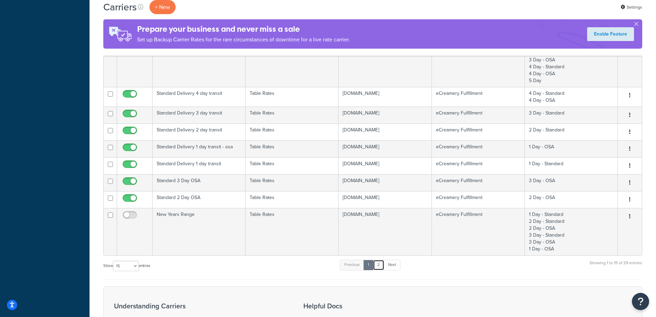
click at [380, 267] on link "2" at bounding box center [378, 264] width 11 height 10
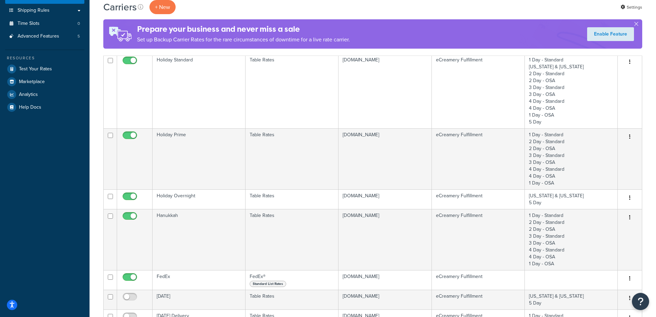
scroll to position [0, 0]
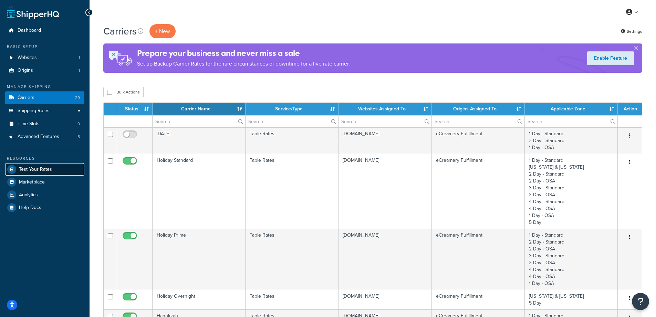
click at [41, 170] on span "Test Your Rates" at bounding box center [35, 169] width 33 height 6
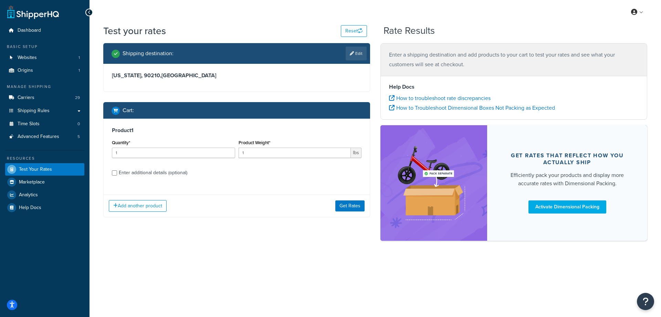
click at [144, 173] on div "Enter additional details (optional)" at bounding box center [153, 173] width 69 height 10
click at [117, 173] on input "Enter additional details (optional)" at bounding box center [114, 172] width 5 height 5
checkbox input "true"
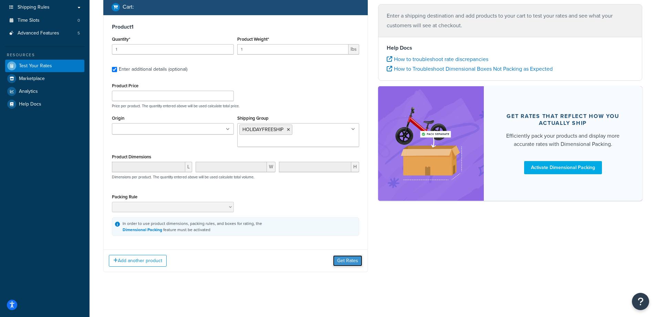
click at [342, 263] on button "Get Rates" at bounding box center [347, 260] width 29 height 11
